Goal: Information Seeking & Learning: Learn about a topic

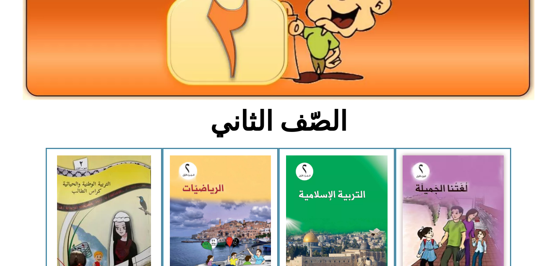
scroll to position [149, 0]
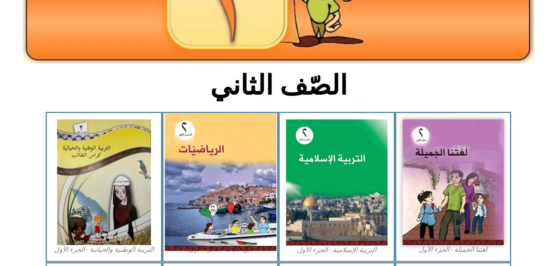
click at [235, 152] on img at bounding box center [219, 182] width 111 height 138
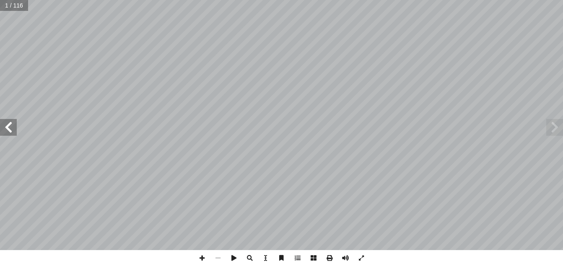
click at [10, 129] on span at bounding box center [8, 127] width 17 height 17
click at [8, 129] on span at bounding box center [8, 127] width 17 height 17
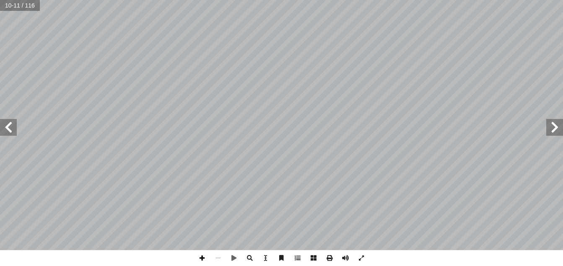
click at [200, 257] on span at bounding box center [202, 258] width 16 height 16
click at [202, 262] on span at bounding box center [202, 258] width 16 height 16
click at [218, 258] on span at bounding box center [218, 258] width 16 height 16
click at [200, 256] on span at bounding box center [202, 258] width 16 height 16
click at [220, 254] on span at bounding box center [218, 258] width 16 height 16
